Goal: Information Seeking & Learning: Learn about a topic

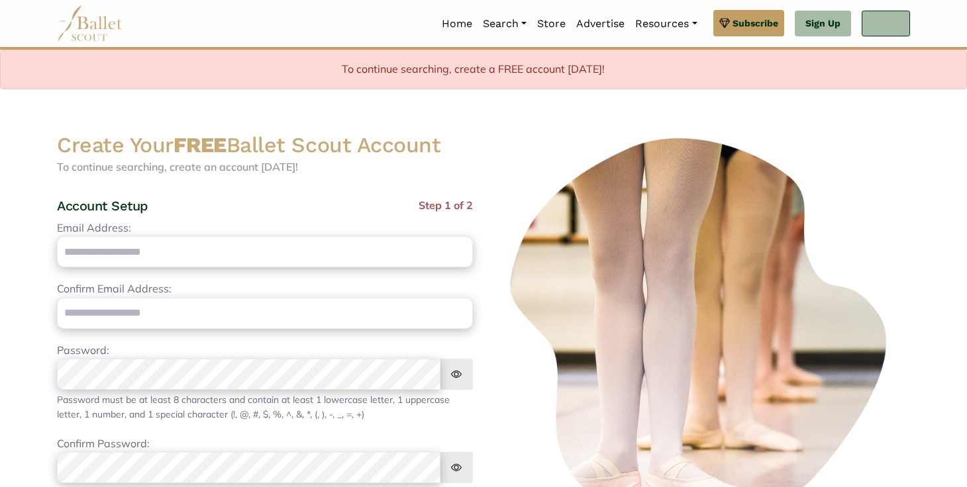
click at [876, 25] on link "Log In" at bounding box center [886, 24] width 48 height 26
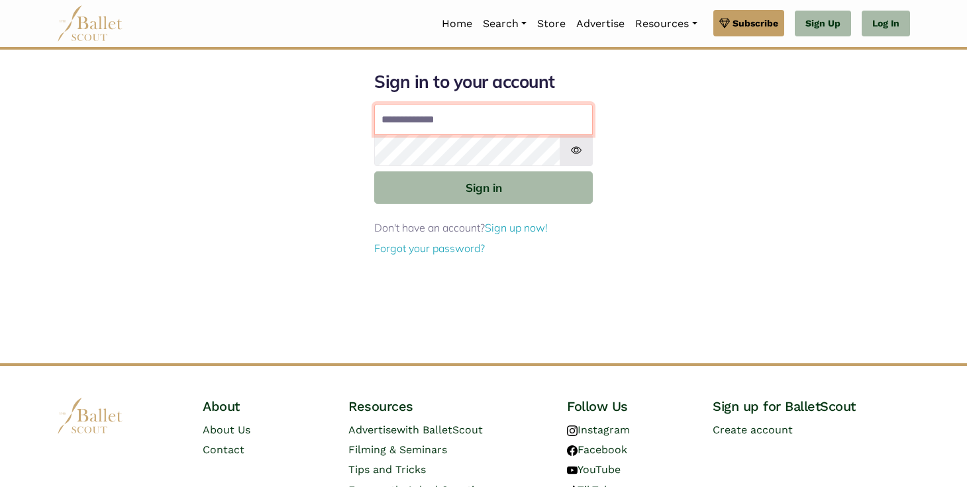
type input "**********"
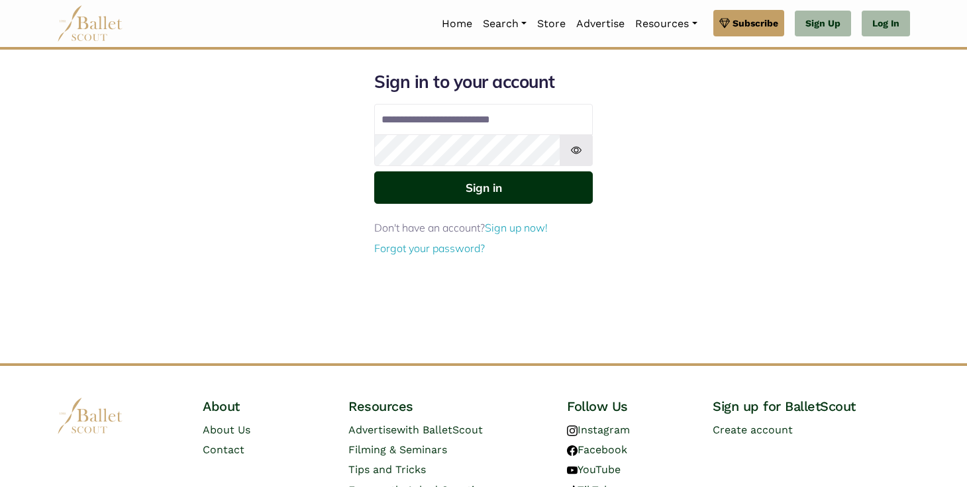
click at [484, 183] on button "Sign in" at bounding box center [483, 188] width 219 height 32
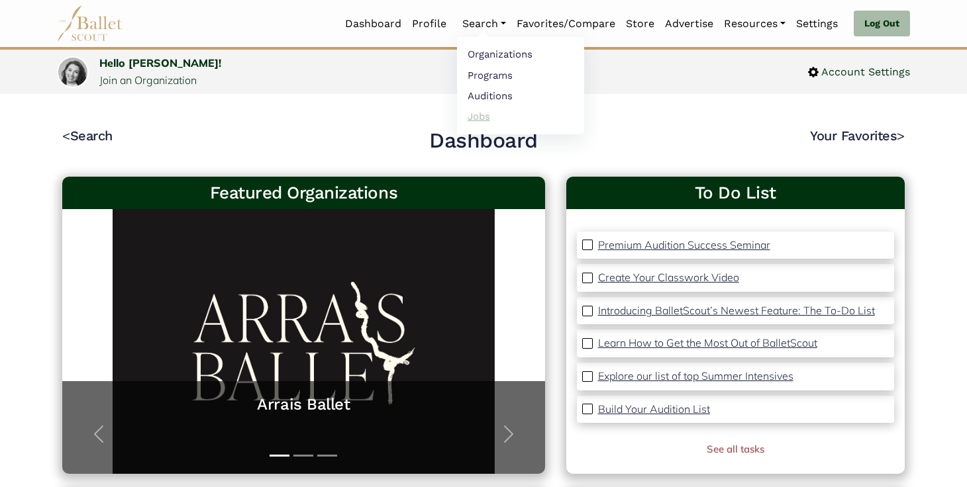
click at [482, 109] on link "Jobs" at bounding box center [520, 116] width 127 height 21
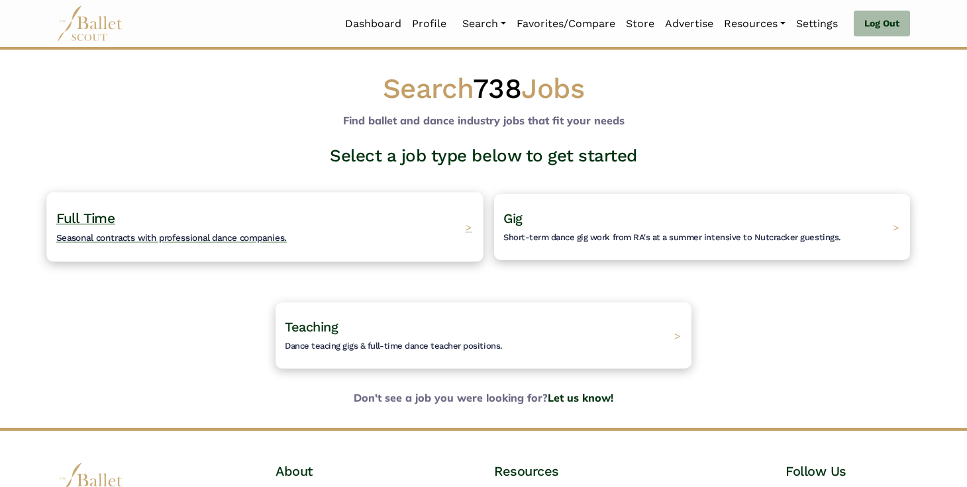
click at [395, 243] on div "Full Time Seasonal contracts with professional dance companies. >" at bounding box center [264, 227] width 436 height 70
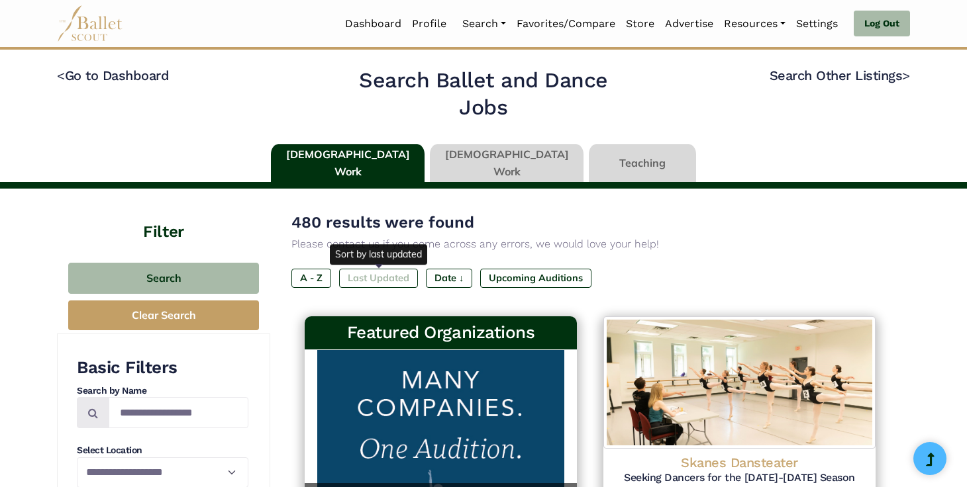
click at [389, 278] on label "Last Updated" at bounding box center [378, 278] width 79 height 19
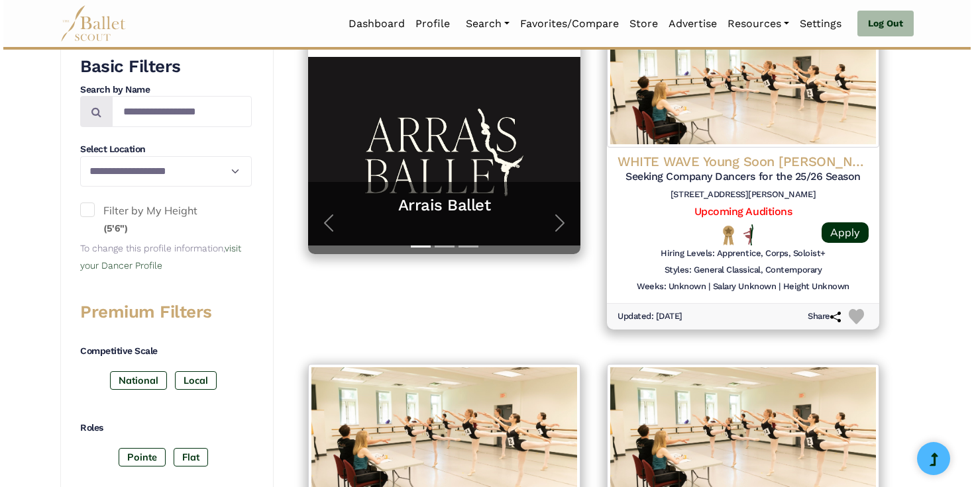
scroll to position [207, 0]
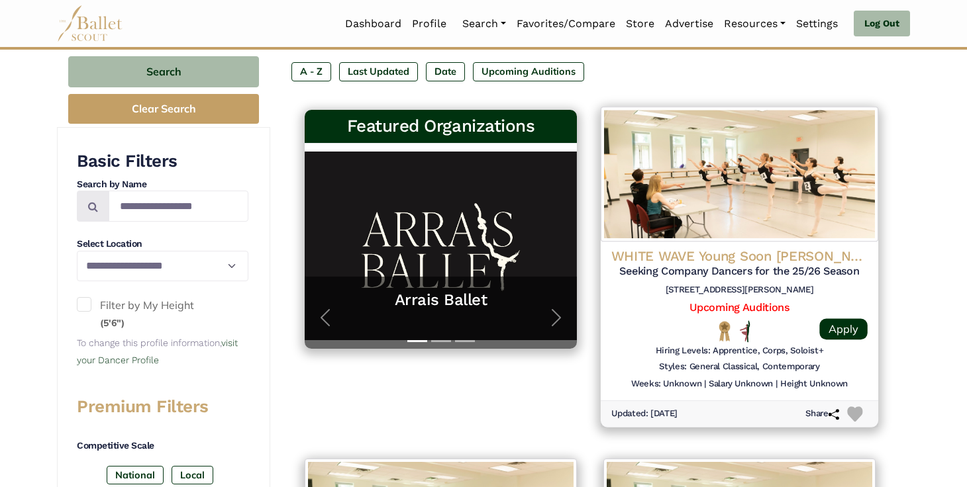
click at [840, 258] on h4 "WHITE WAVE Young Soon Kim Dance Company" at bounding box center [739, 256] width 256 height 18
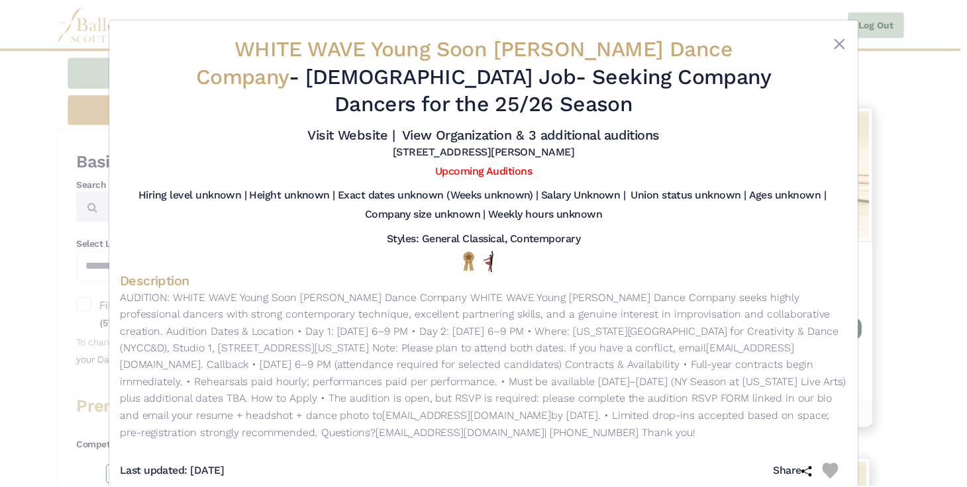
scroll to position [1, 0]
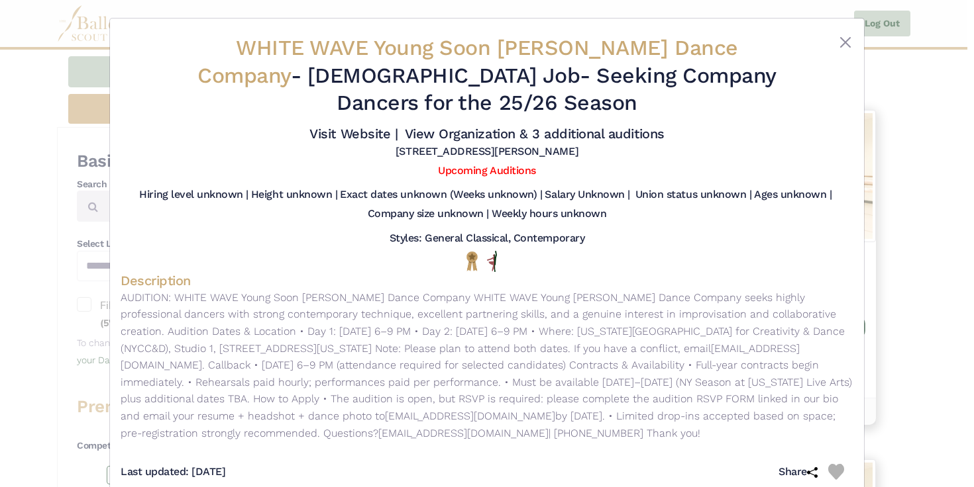
click at [948, 107] on div "WHITE WAVE Young Soon Kim Dance Company - Full Time Job - Seeking Company Dance…" at bounding box center [487, 243] width 974 height 487
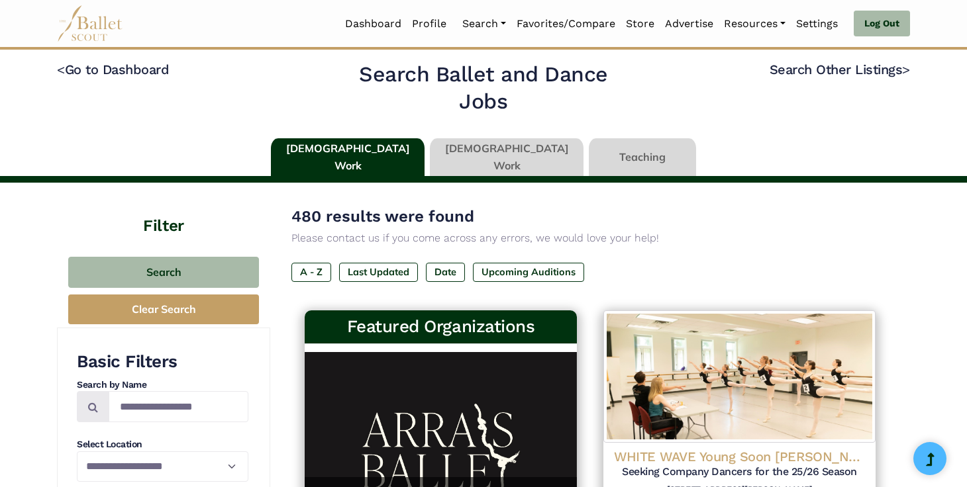
scroll to position [0, 0]
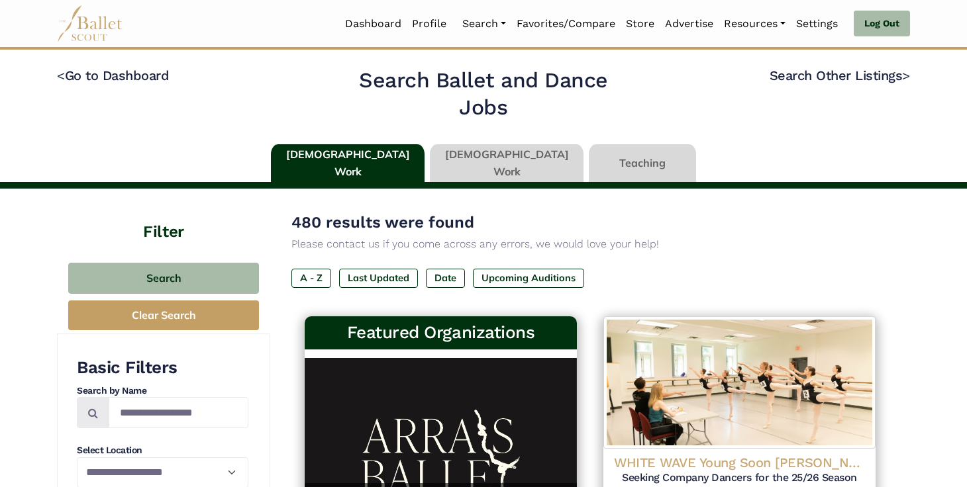
click at [479, 156] on link at bounding box center [507, 163] width 154 height 38
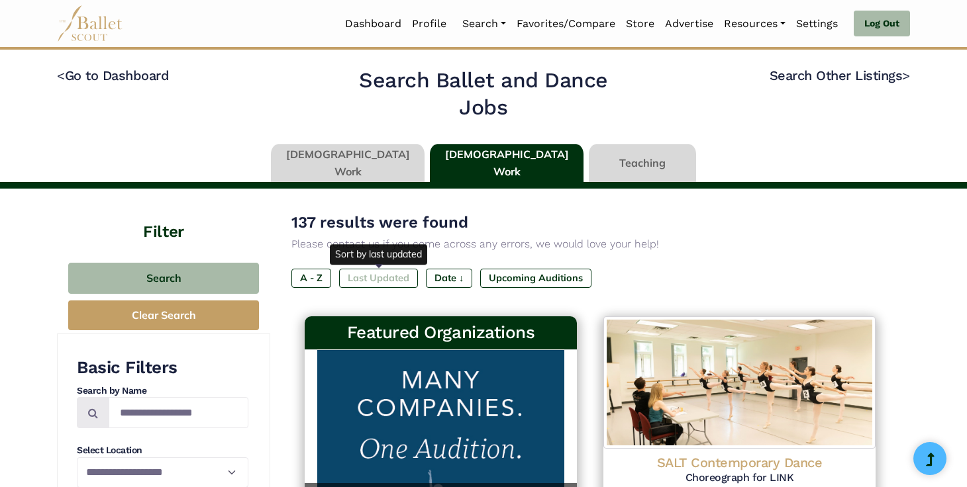
click at [389, 279] on label "Last Updated" at bounding box center [378, 278] width 79 height 19
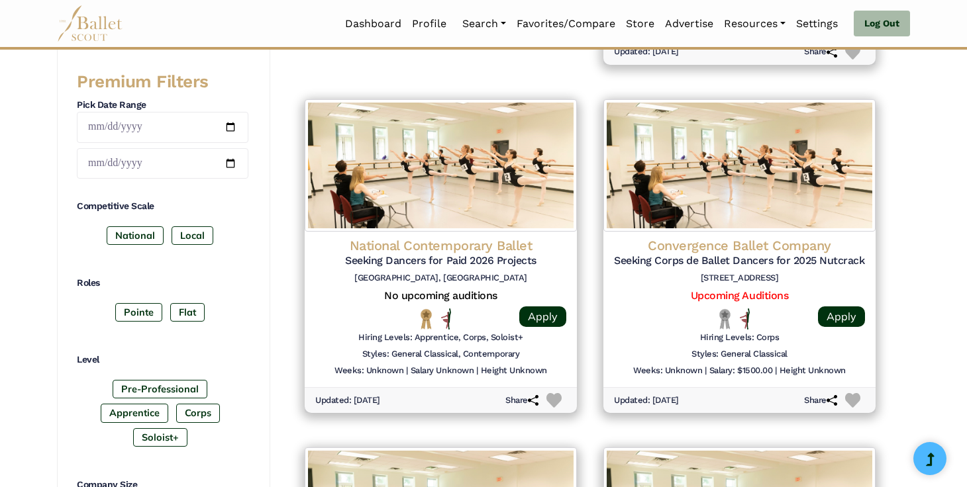
scroll to position [563, 0]
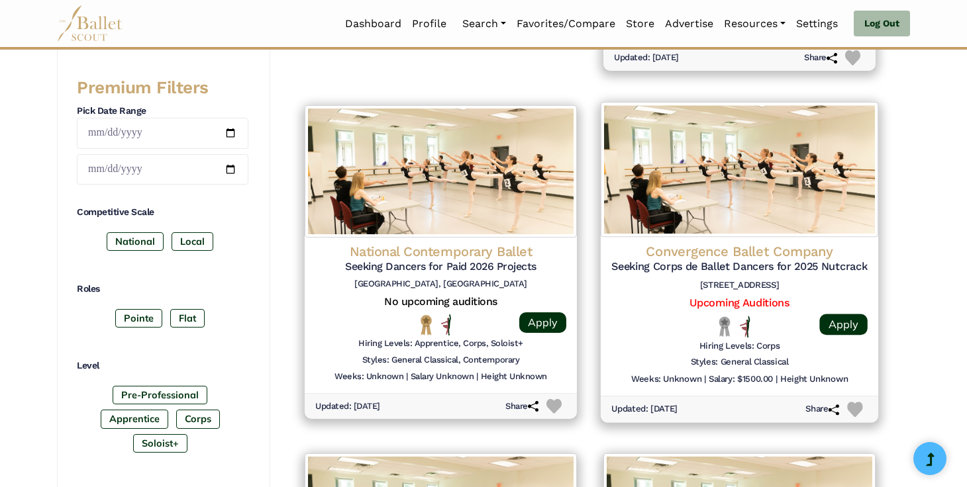
click at [823, 254] on h4 "Convergence Ballet Company" at bounding box center [739, 251] width 256 height 18
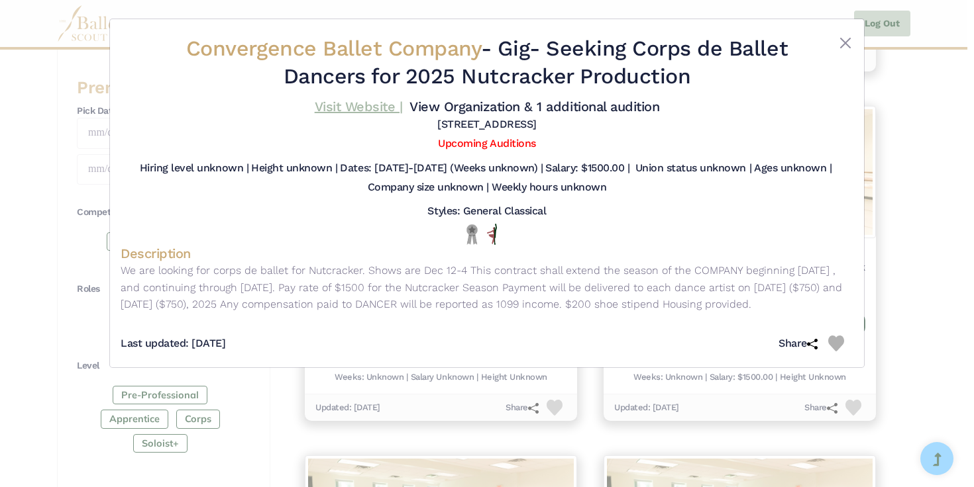
click at [362, 107] on link "Visit Website |" at bounding box center [359, 107] width 88 height 16
click at [913, 205] on div "Convergence Ballet Company - Gig - Seeking Corps de Ballet Dancers for 2025 Nut…" at bounding box center [487, 243] width 974 height 487
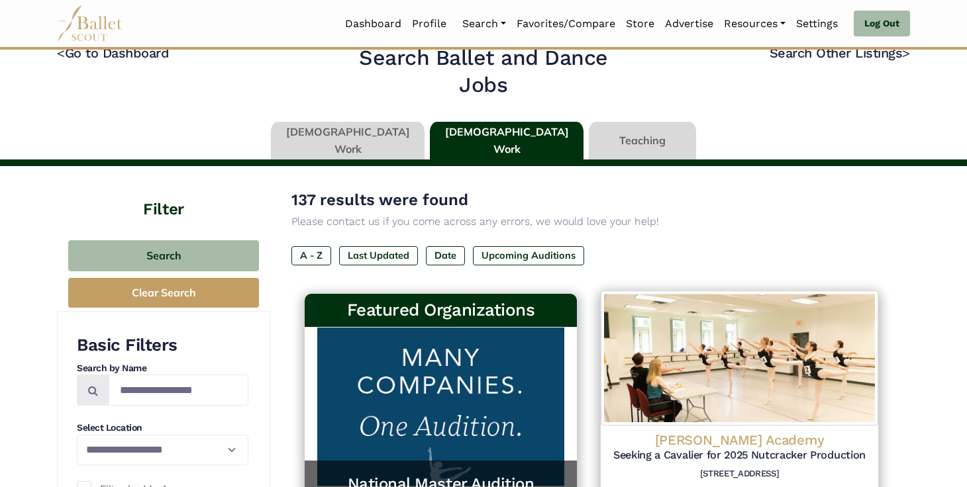
scroll to position [0, 0]
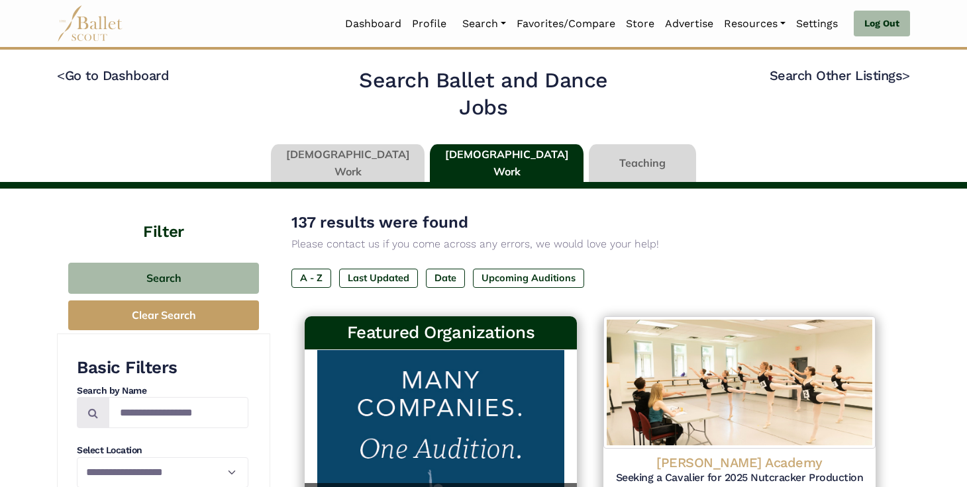
click at [595, 164] on link at bounding box center [642, 163] width 107 height 38
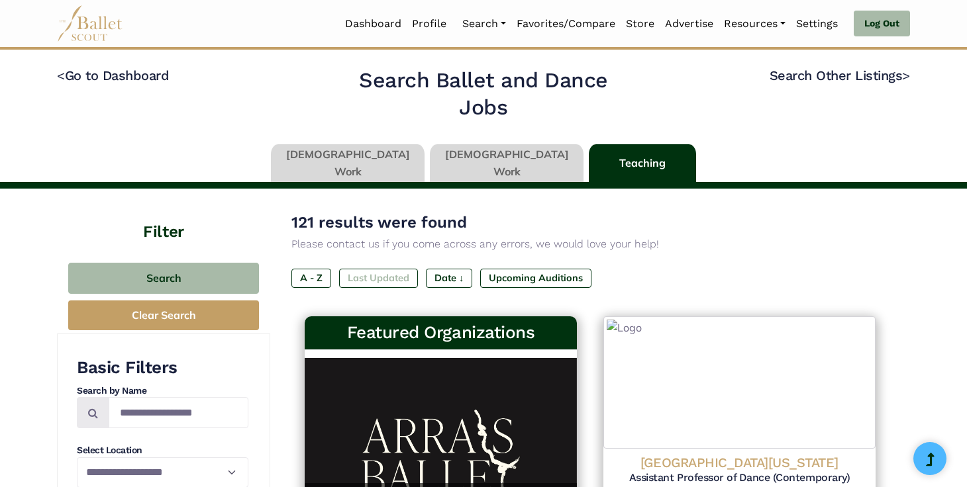
click at [376, 278] on label "Last Updated" at bounding box center [378, 278] width 79 height 19
